Goal: Task Accomplishment & Management: Complete application form

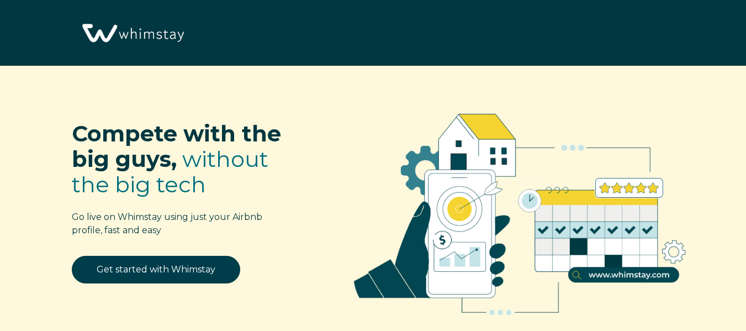
select select "US"
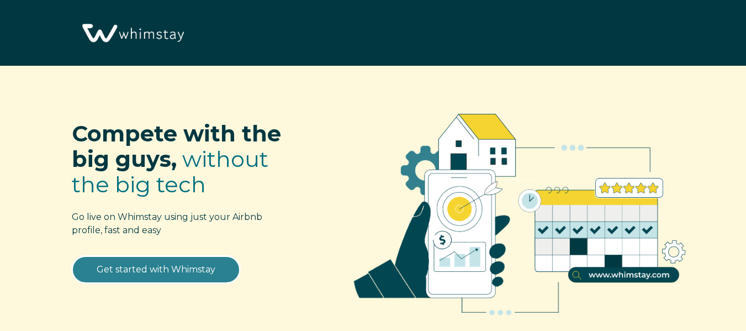
click at [189, 267] on link "Get started with Whimstay" at bounding box center [156, 270] width 168 height 28
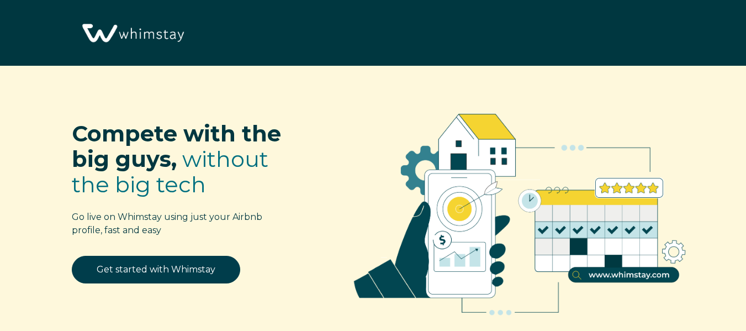
scroll to position [1301, 0]
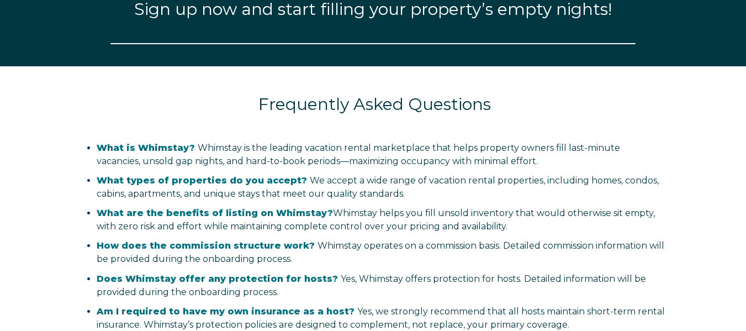
select select "US"
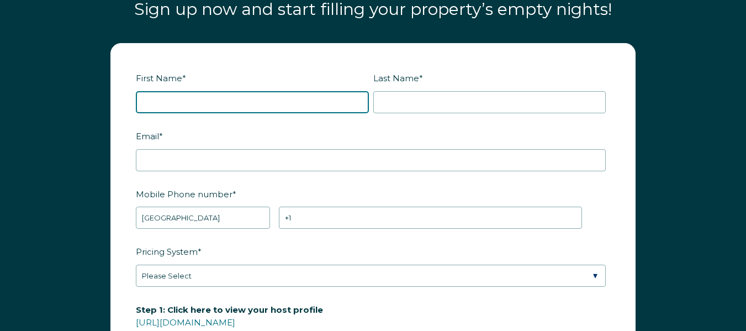
click at [320, 102] on input "First Name *" at bounding box center [252, 102] width 233 height 22
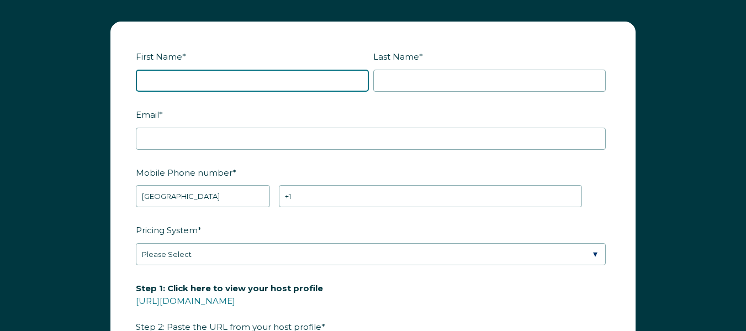
scroll to position [1321, 0]
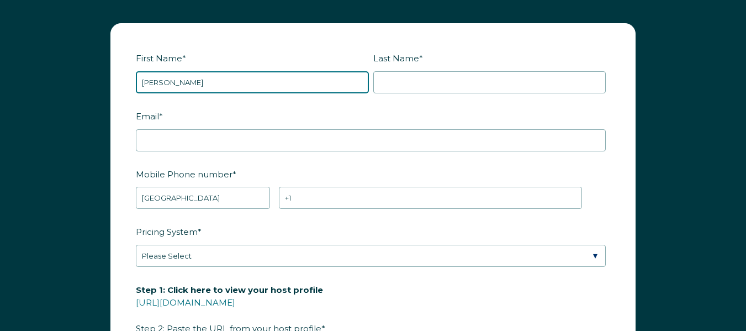
type input "[PERSON_NAME]"
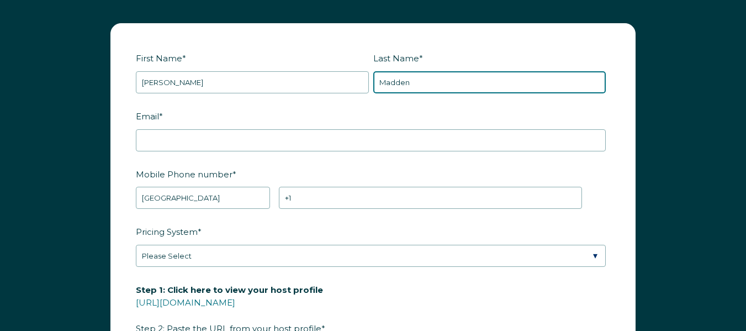
type input "Madden"
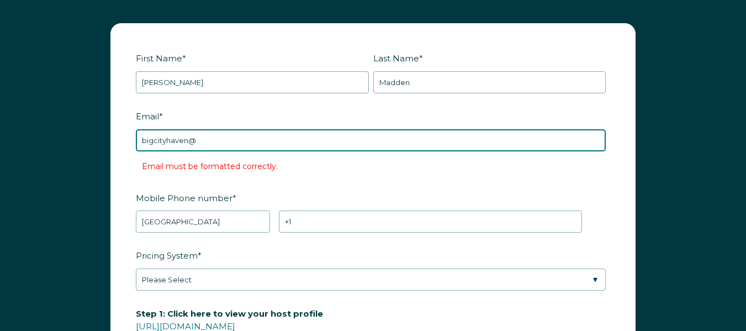
type input "[EMAIL_ADDRESS][DOMAIN_NAME]"
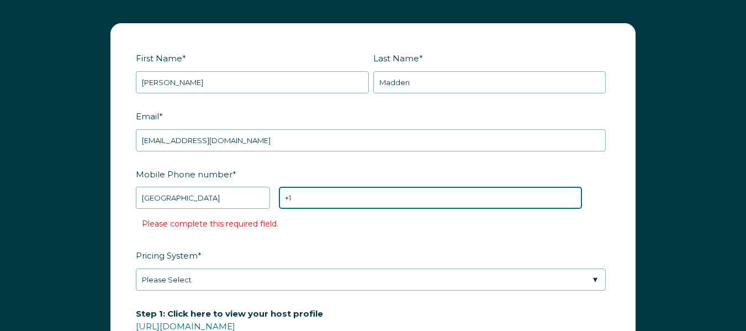
click at [422, 199] on input "+1" at bounding box center [431, 198] width 304 height 22
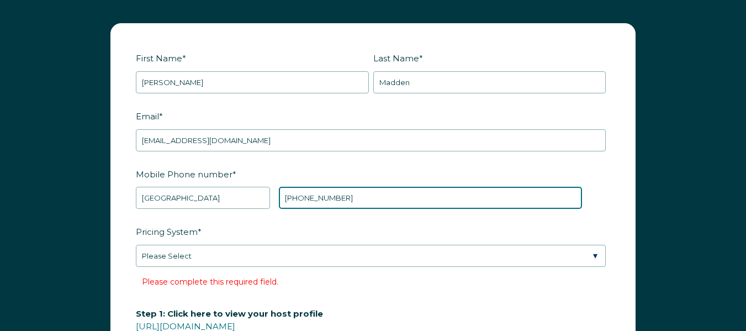
type input "[PHONE_NUMBER]"
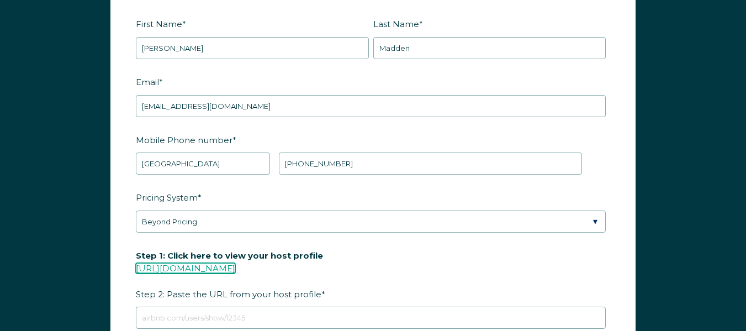
scroll to position [1395, 0]
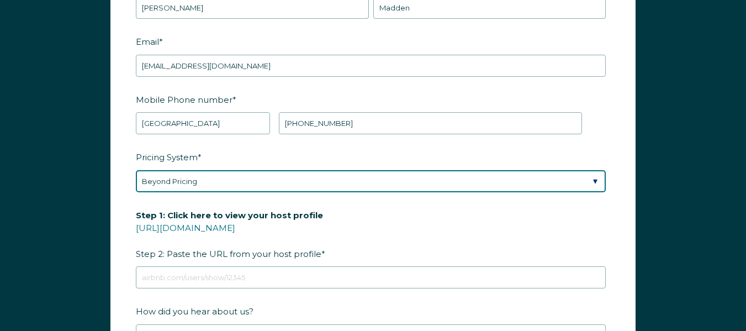
click at [366, 177] on select "Please Select Manual Airbnb Smart Pricing PriceLabs Wheelhouse Beyond Pricing 3…" at bounding box center [371, 181] width 470 height 22
select select "Manual"
click at [136, 170] on select "Please Select Manual Airbnb Smart Pricing PriceLabs Wheelhouse Beyond Pricing 3…" at bounding box center [371, 181] width 470 height 22
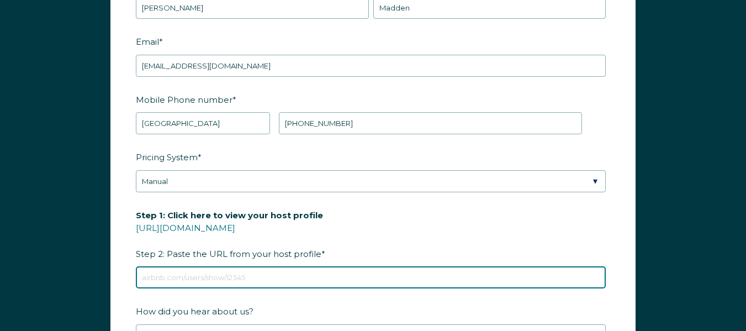
click at [316, 274] on input "Step 1: Click here to view your host profile [URL][DOMAIN_NAME] Step 2: Paste t…" at bounding box center [371, 277] width 470 height 22
paste input "[URL][DOMAIN_NAME]"
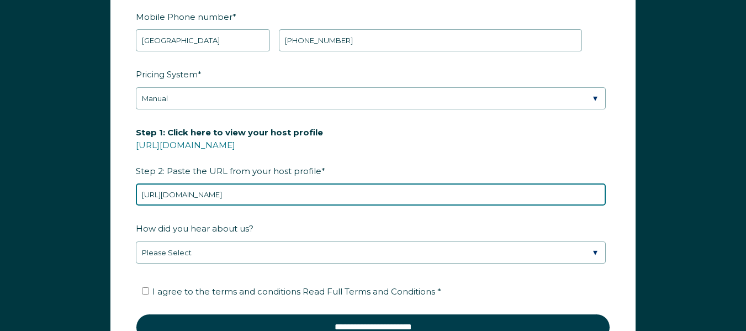
scroll to position [1480, 0]
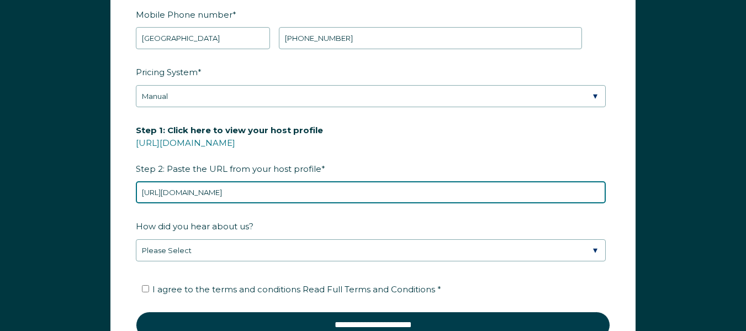
type input "[URL][DOMAIN_NAME]"
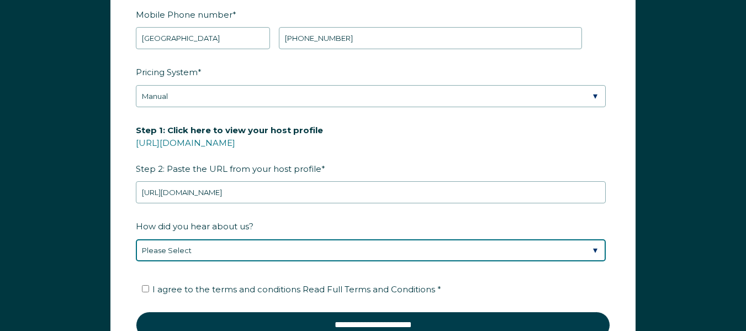
click at [307, 254] on select "Please Select Found Whimstay through a Google search Spoke to a Whimstay salesp…" at bounding box center [371, 250] width 470 height 22
select select "Other"
click at [136, 239] on select "Please Select Found Whimstay through a Google search Spoke to a Whimstay salesp…" at bounding box center [371, 250] width 470 height 22
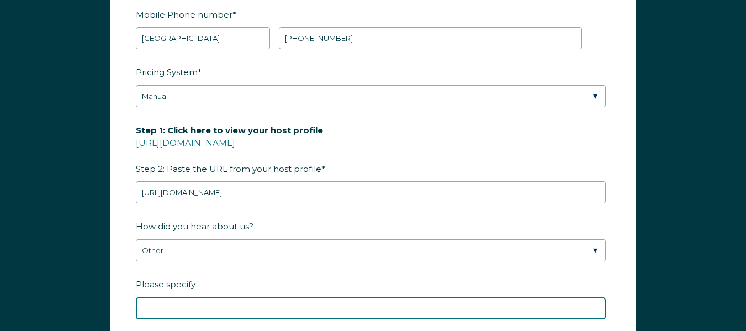
click at [298, 310] on input "Please specify" at bounding box center [371, 308] width 470 height 22
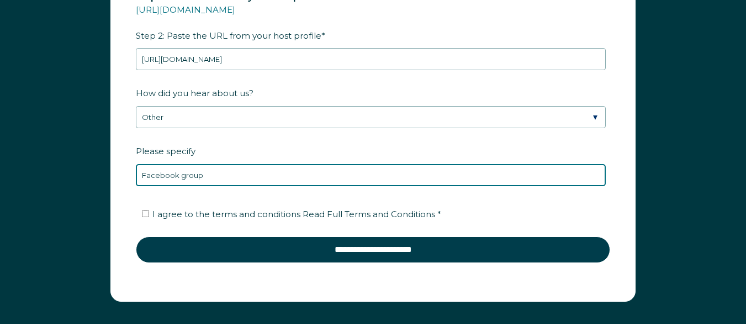
scroll to position [1615, 0]
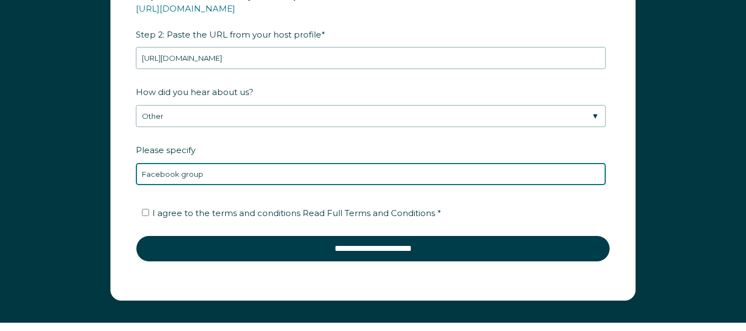
type input "Facebook group"
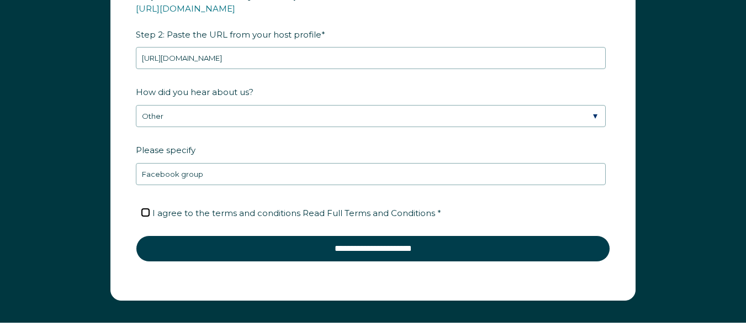
click at [146, 212] on input "I agree to the terms and conditions Read Full Terms and Conditions *" at bounding box center [145, 212] width 7 height 7
checkbox input "true"
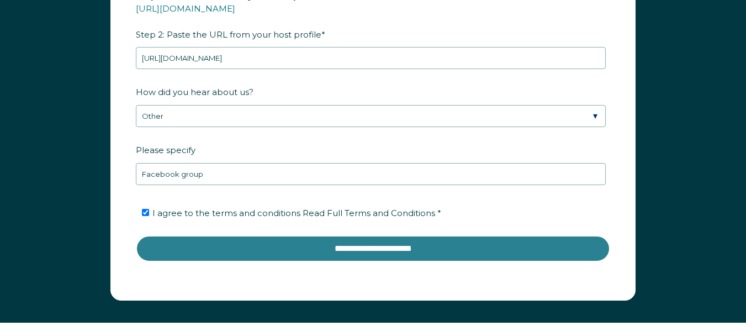
click at [387, 250] on input "**********" at bounding box center [373, 248] width 474 height 27
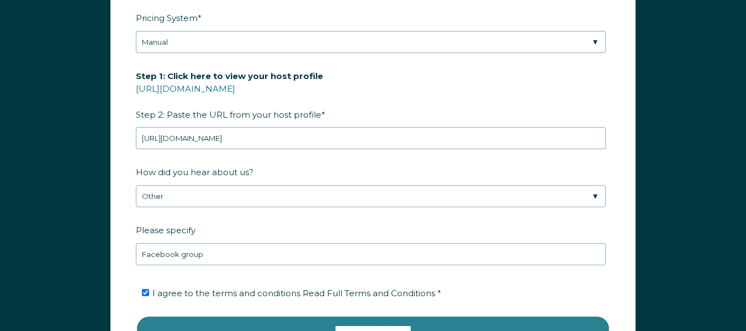
scroll to position [1506, 0]
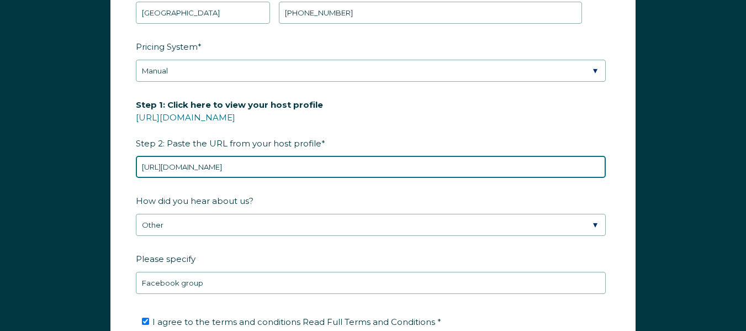
click at [330, 166] on input "[URL][DOMAIN_NAME]" at bounding box center [371, 167] width 470 height 22
paste input "[URL][DOMAIN_NAME]"
type input "[URL][DOMAIN_NAME]"
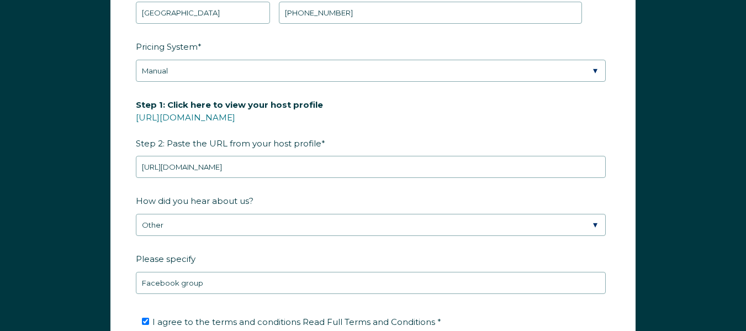
click at [446, 122] on label "Step 1: Click here to view your host profile [URL][DOMAIN_NAME] Step 2: Paste t…" at bounding box center [373, 124] width 474 height 58
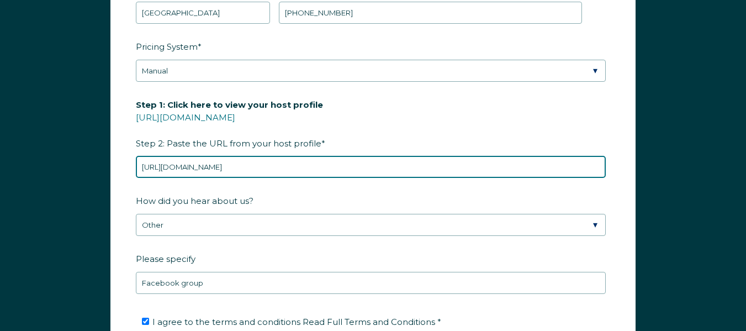
click at [446, 156] on input "[URL][DOMAIN_NAME]" at bounding box center [371, 167] width 470 height 22
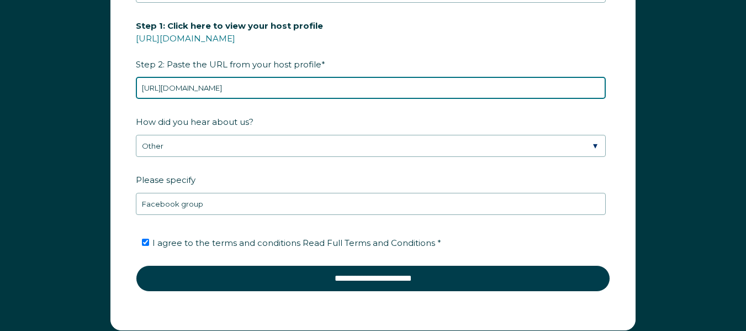
scroll to position [1590, 0]
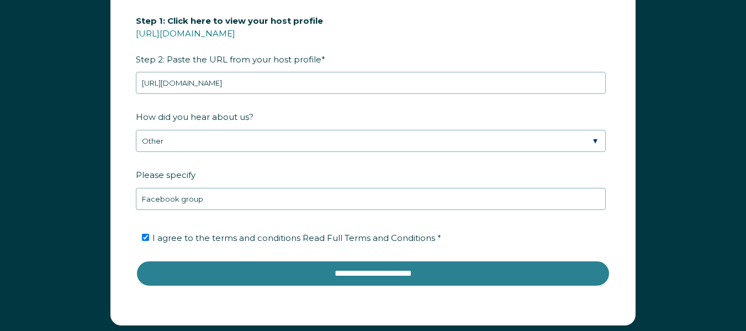
click at [406, 273] on input "**********" at bounding box center [373, 273] width 474 height 27
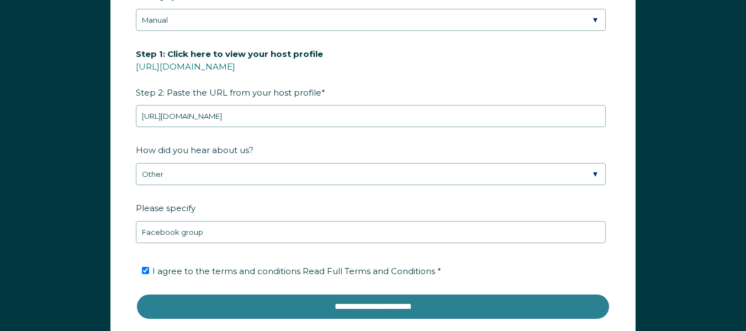
scroll to position [1554, 0]
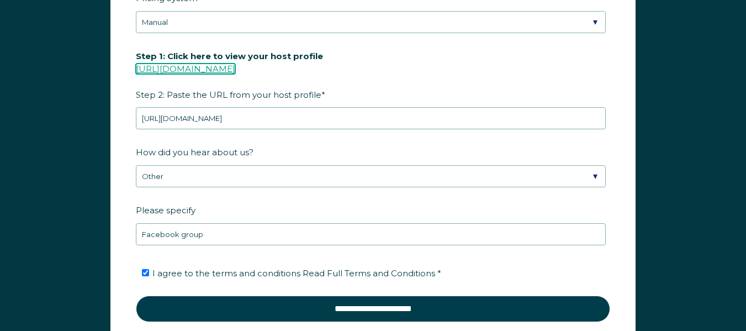
click at [235, 70] on link "[URL][DOMAIN_NAME]" at bounding box center [185, 68] width 99 height 10
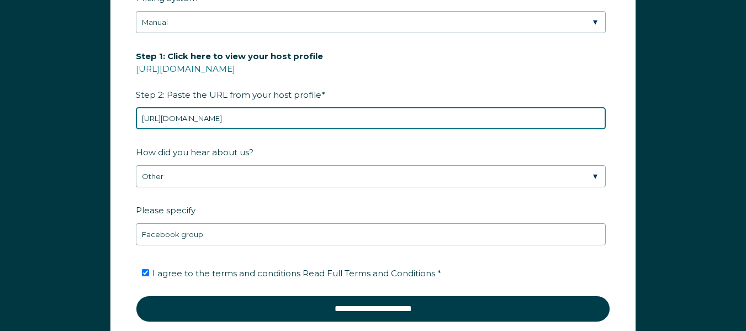
click at [328, 117] on input "[URL][DOMAIN_NAME]" at bounding box center [371, 118] width 470 height 22
paste input "[URL][DOMAIN_NAME]"
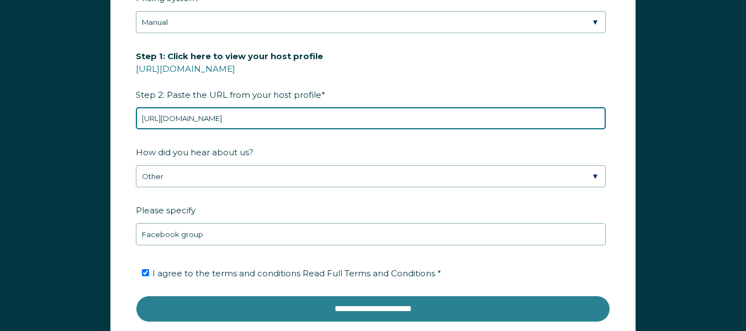
type input "[URL][DOMAIN_NAME]"
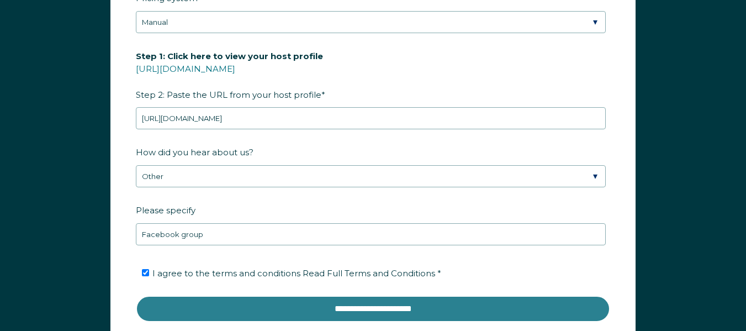
click at [371, 313] on input "**********" at bounding box center [373, 308] width 474 height 27
